Goal: Information Seeking & Learning: Learn about a topic

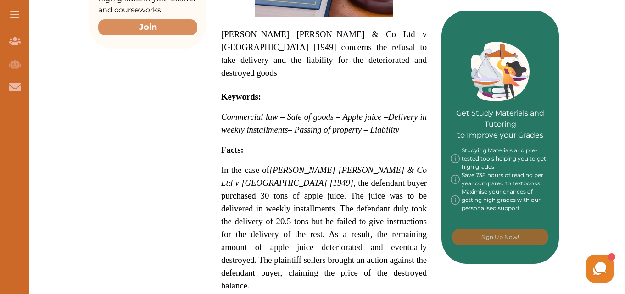
scroll to position [386, 0]
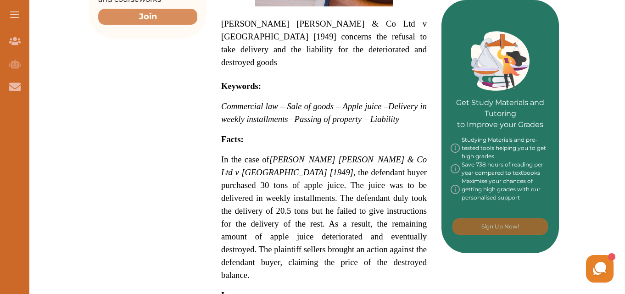
drag, startPoint x: 225, startPoint y: 140, endPoint x: 253, endPoint y: 153, distance: 30.8
click at [253, 155] on span "In the case of [PERSON_NAME] [PERSON_NAME] & Co Ltd v [GEOGRAPHIC_DATA] [1949] …" at bounding box center [324, 217] width 206 height 125
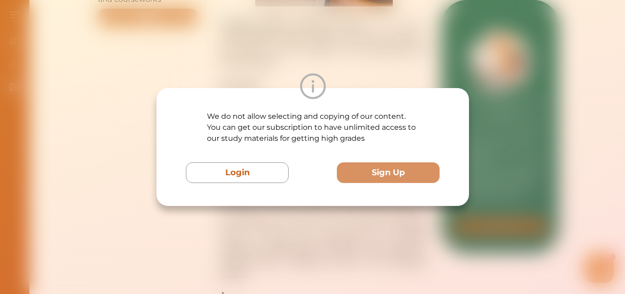
click at [426, 258] on div "We do not allow selecting and copying of our content. You can get our subscript…" at bounding box center [312, 147] width 625 height 294
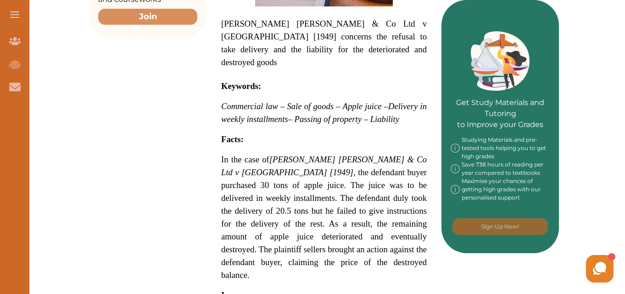
drag, startPoint x: 216, startPoint y: 131, endPoint x: 318, endPoint y: 224, distance: 138.4
click at [318, 224] on div "[PERSON_NAME] [PERSON_NAME] & Co Ltd v [GEOGRAPHIC_DATA] [1949] concerns the re…" at bounding box center [324, 199] width 235 height 733
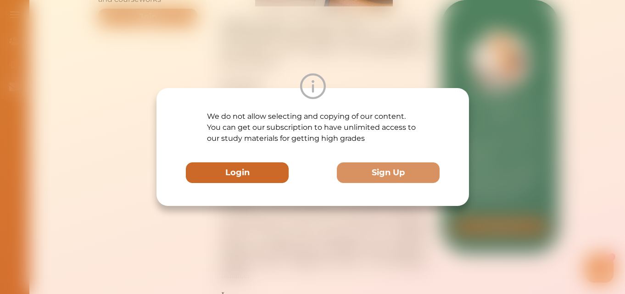
click at [259, 180] on button "Login" at bounding box center [237, 173] width 103 height 21
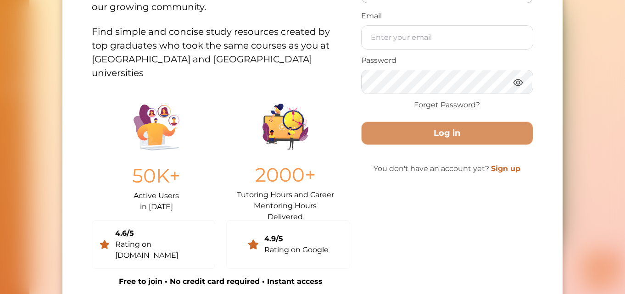
scroll to position [103, 0]
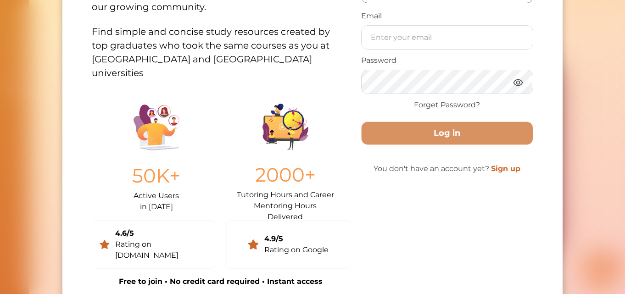
click at [59, 86] on div "Join the movement of 26K savvy StudyCrowd.AI members already empowered - and yo…" at bounding box center [312, 147] width 625 height 294
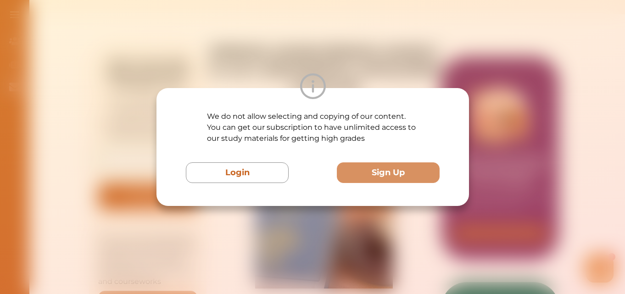
click at [392, 235] on div "We do not allow selecting and copying of our content. You can get our subscript…" at bounding box center [312, 147] width 625 height 294
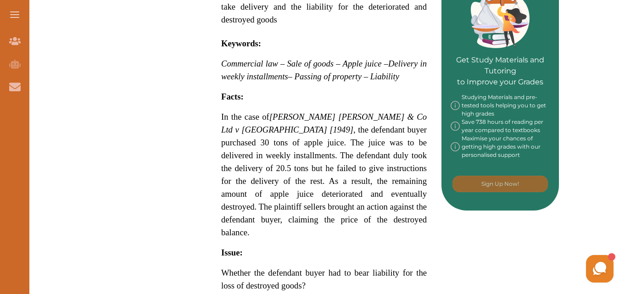
scroll to position [434, 0]
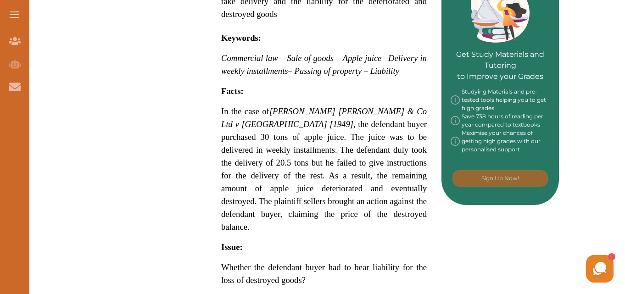
drag, startPoint x: 224, startPoint y: 78, endPoint x: 291, endPoint y: 142, distance: 93.2
click at [291, 142] on span "In the case of Demby Hamilton & Co Ltd v Barden [1949] , the defendant buyer pu…" at bounding box center [324, 168] width 206 height 125
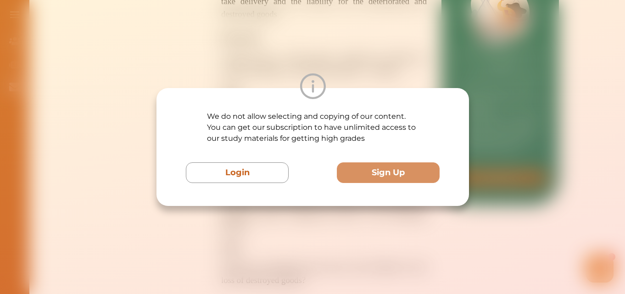
click at [409, 237] on div "We do not allow selecting and copying of our content. You can get our subscript…" at bounding box center [312, 147] width 625 height 294
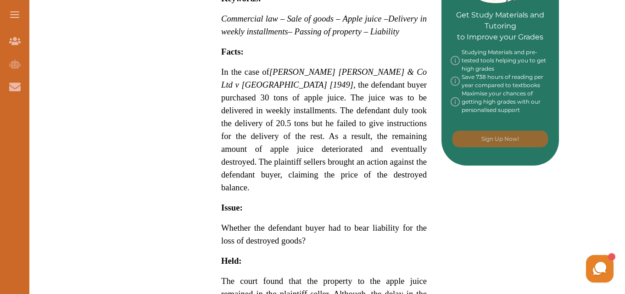
scroll to position [452, 0]
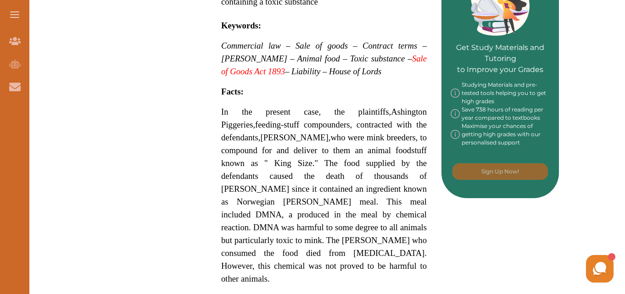
scroll to position [422, 0]
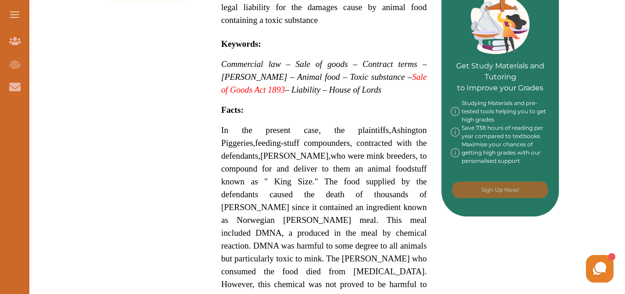
click at [250, 146] on span "feeding-stuff compounders, contracted with the defendants," at bounding box center [324, 149] width 206 height 22
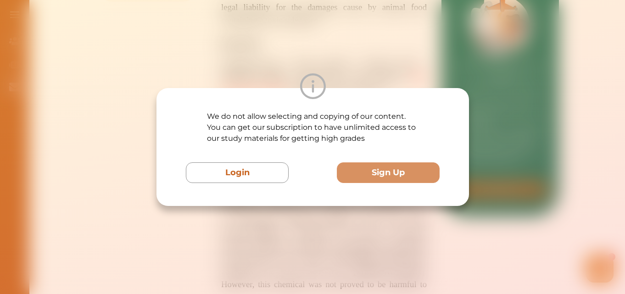
click at [250, 146] on div "We do not allow selecting and copying of our content. You can get our subscript…" at bounding box center [313, 147] width 254 height 72
click at [307, 210] on div "We do not allow selecting and copying of our content. You can get our subscript…" at bounding box center [312, 147] width 625 height 294
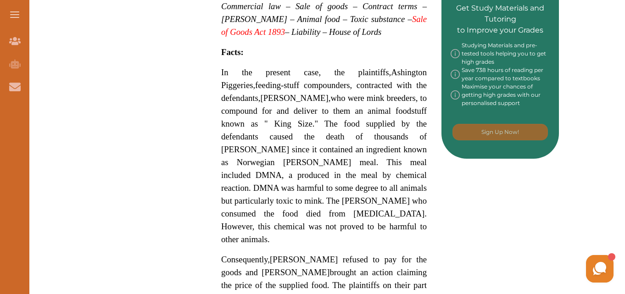
scroll to position [477, 0]
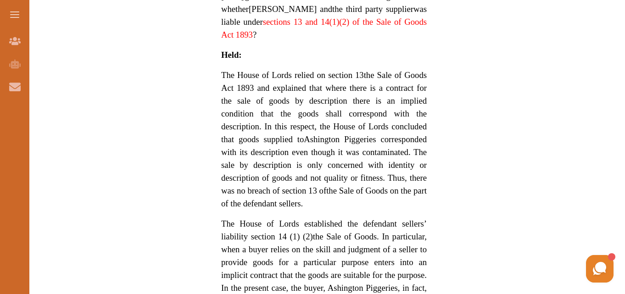
scroll to position [992, 0]
